Goal: Information Seeking & Learning: Learn about a topic

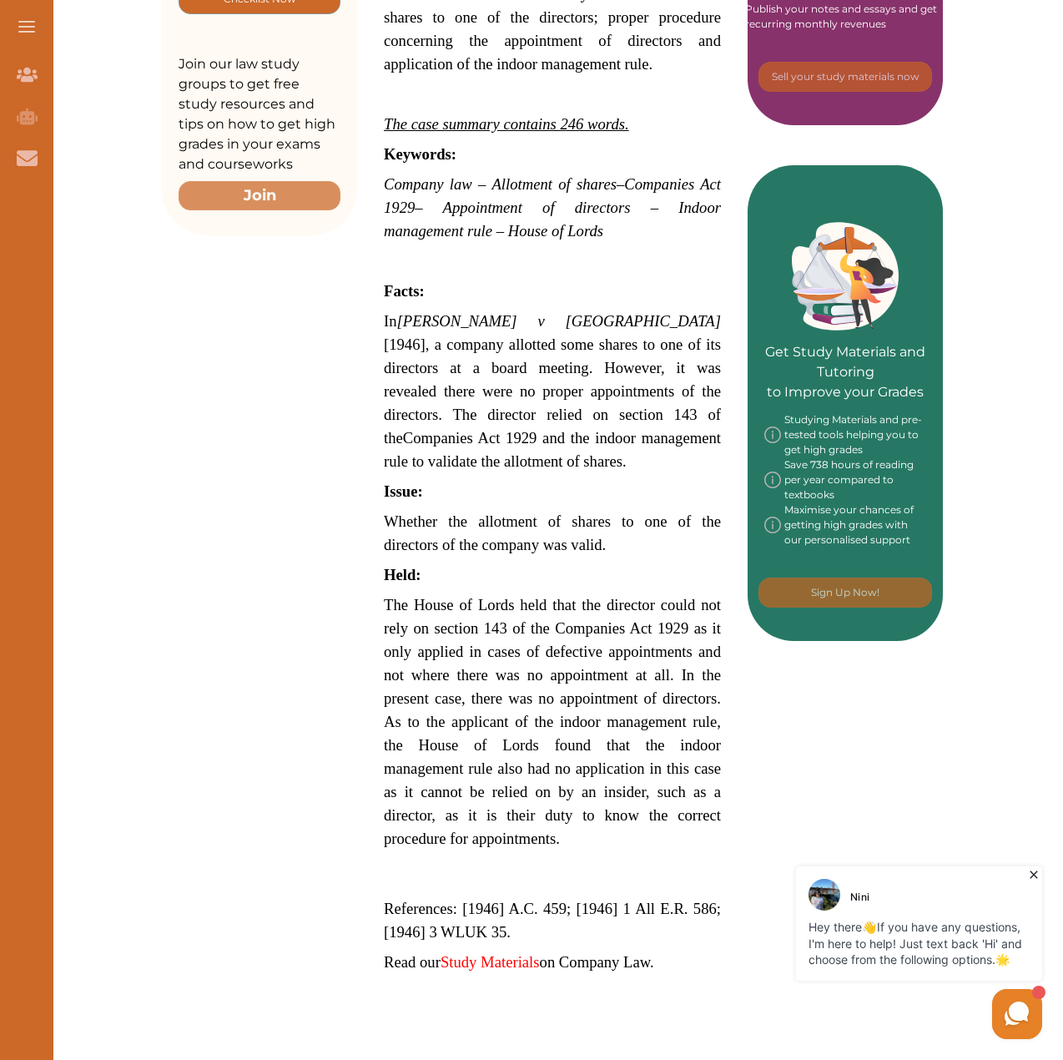
scroll to position [584, 0]
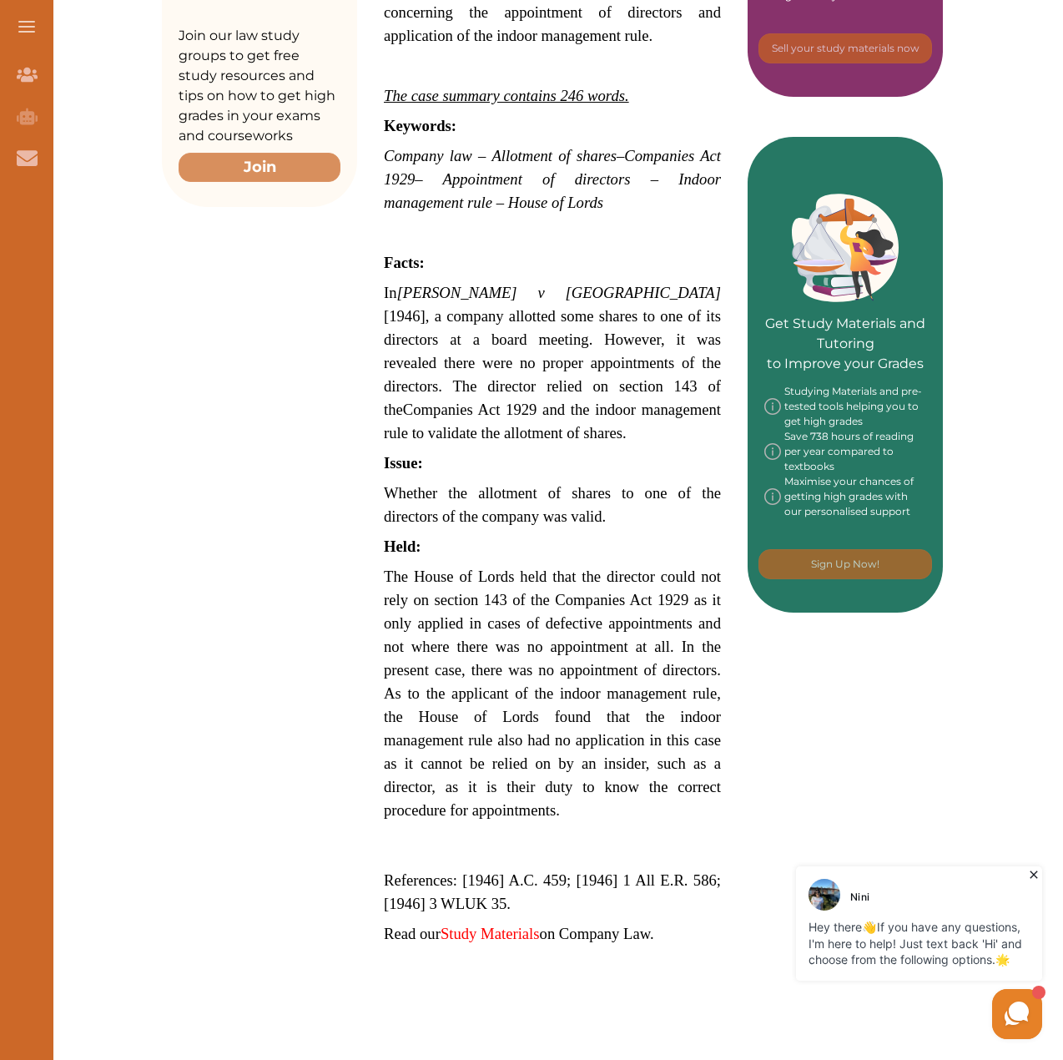
click at [434, 568] on span "The House of Lords held that the director could not rely on section 143 of the …" at bounding box center [552, 693] width 337 height 251
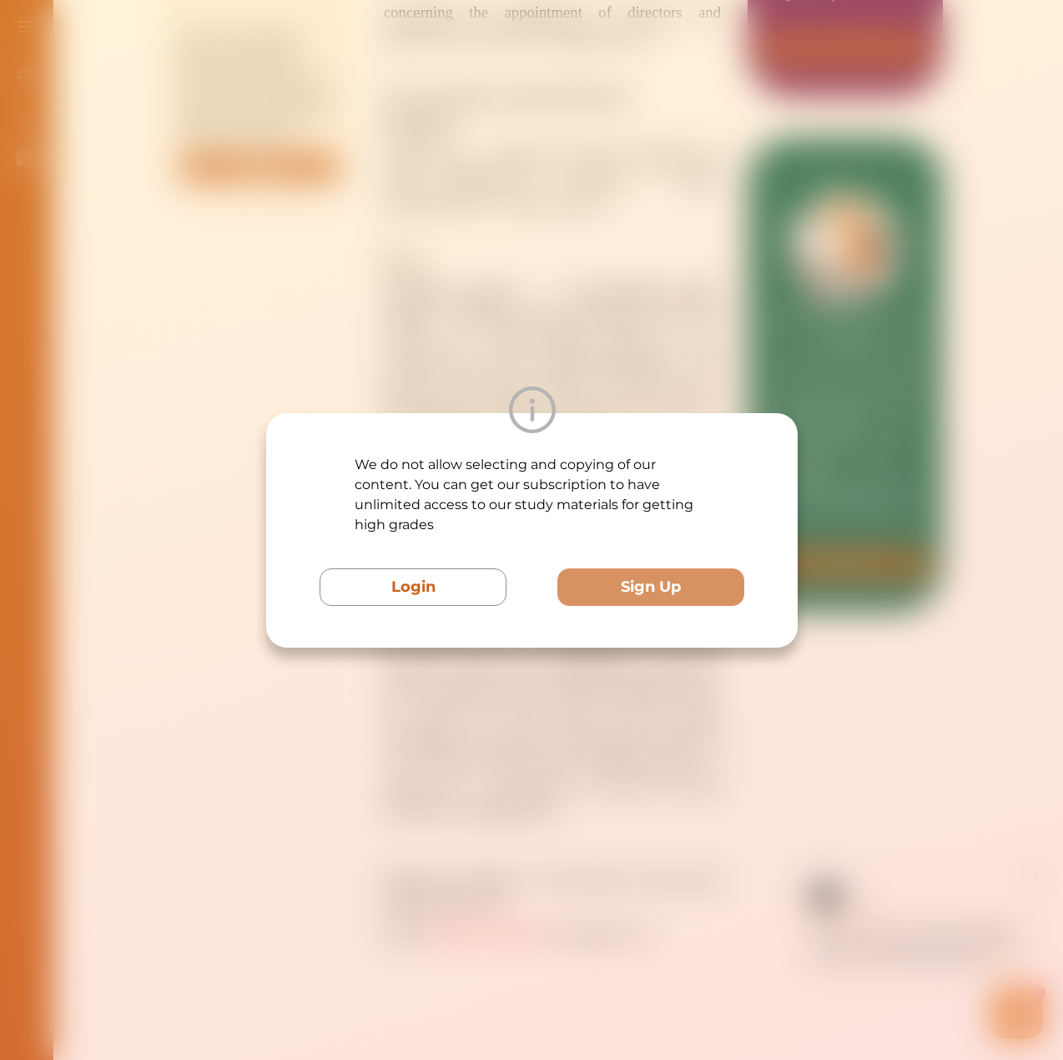
click at [436, 534] on p "We do not allow selecting and copying of our content. You can get our subscript…" at bounding box center [532, 495] width 354 height 80
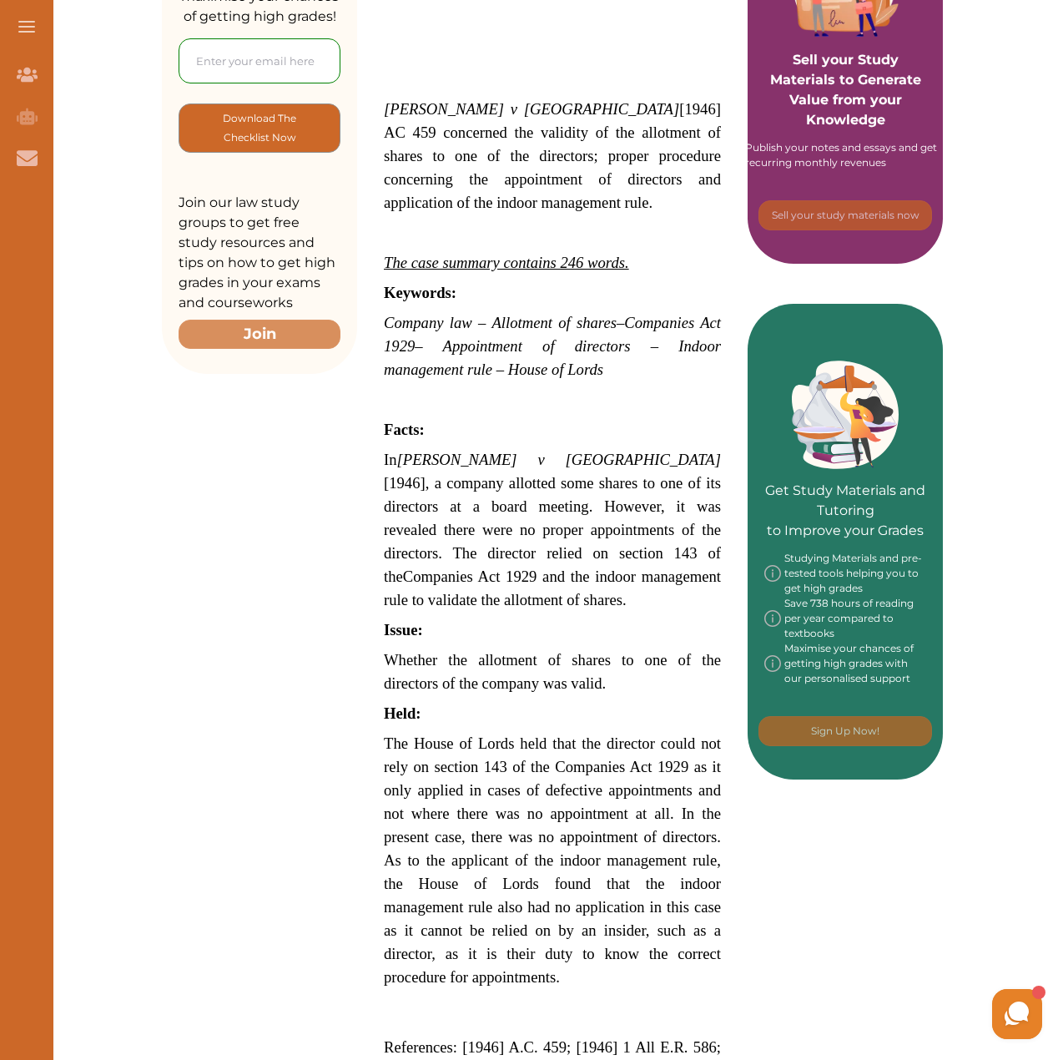
scroll to position [501, 0]
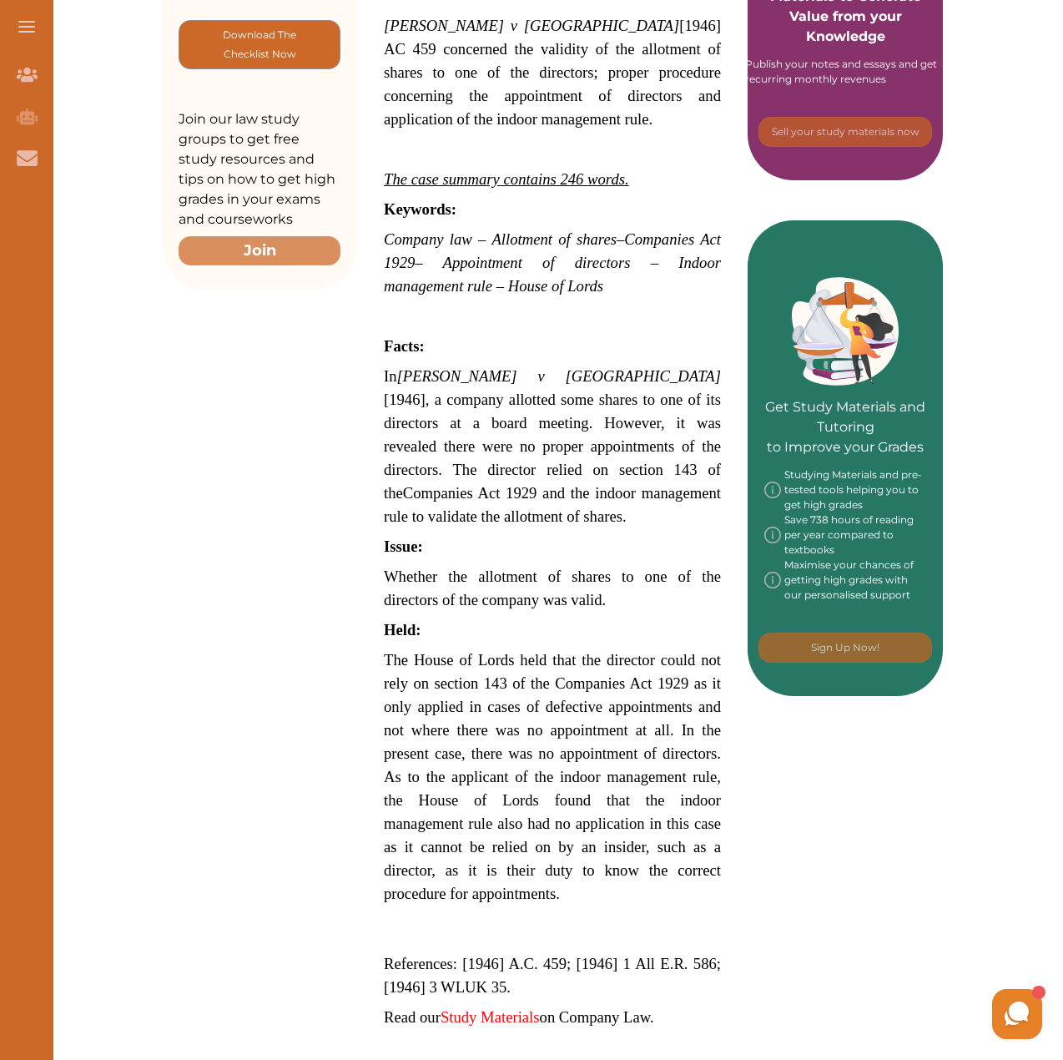
click at [540, 618] on p "Held:" at bounding box center [552, 629] width 337 height 23
